Goal: Information Seeking & Learning: Check status

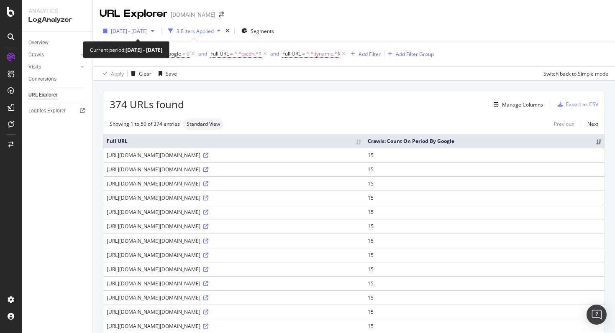
click at [148, 31] on span "2025 Apr. 6th - May. 5th" at bounding box center [129, 31] width 37 height 7
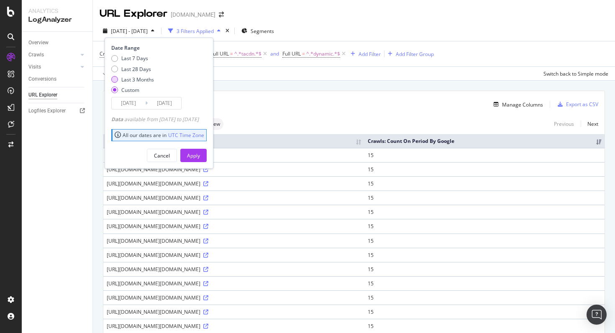
click at [145, 82] on div "Last 3 Months" at bounding box center [137, 79] width 33 height 7
type input "2025/07/15"
type input "2025/10/14"
click at [205, 149] on button "Apply" at bounding box center [193, 155] width 26 height 13
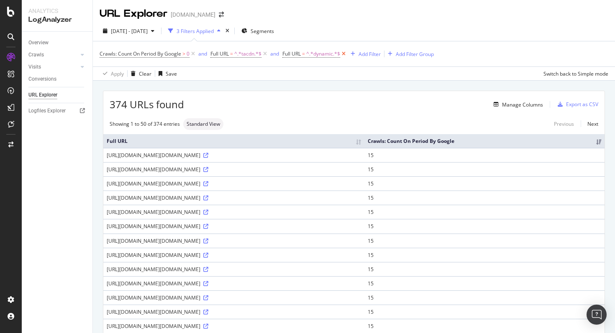
click at [344, 55] on icon at bounding box center [343, 54] width 7 height 8
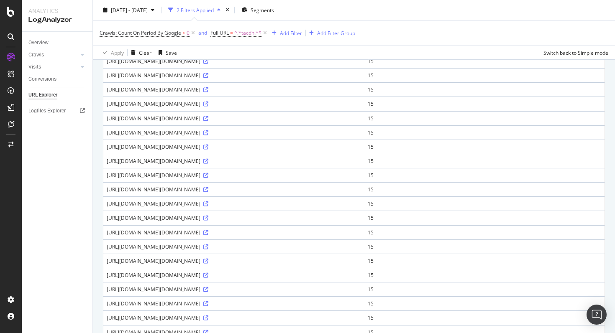
scroll to position [429, 0]
